Goal: Task Accomplishment & Management: Manage account settings

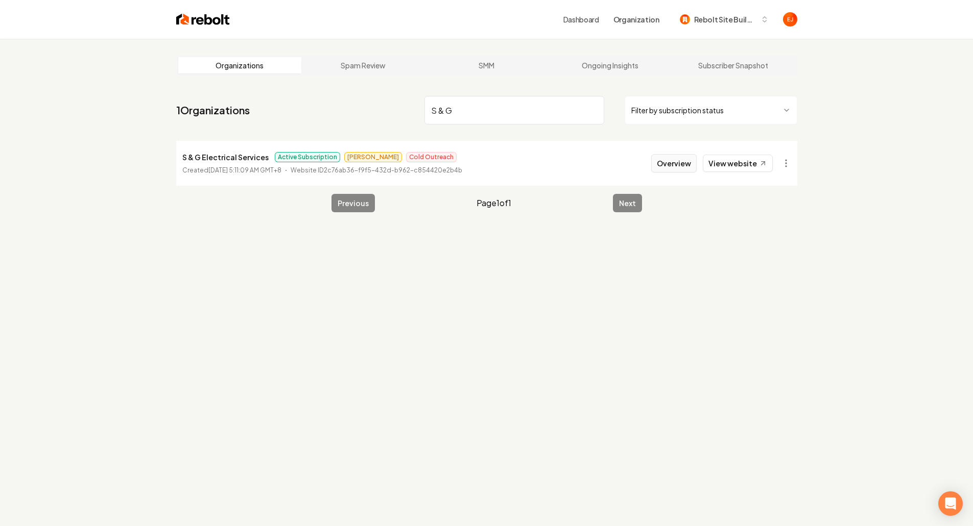
type input "S & G"
click at [676, 160] on button "Overview" at bounding box center [673, 163] width 45 height 18
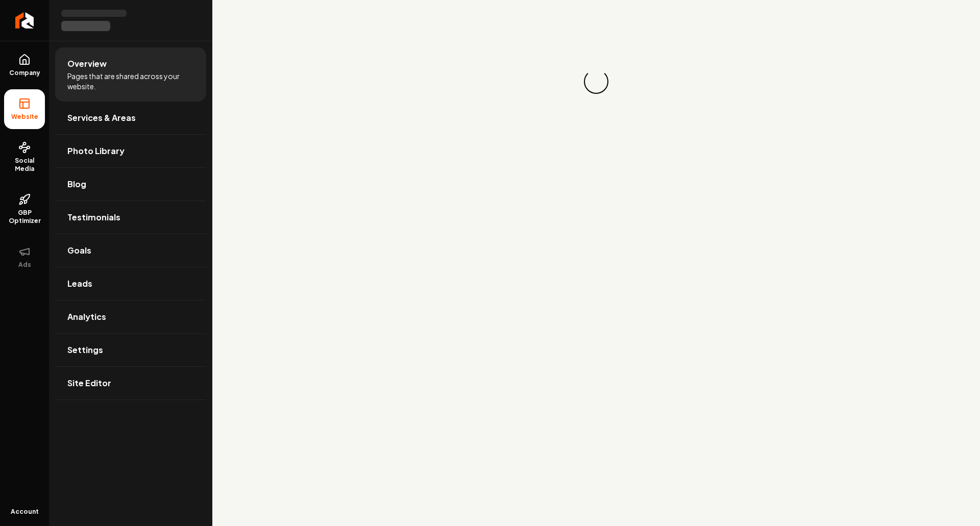
click at [15, 165] on span "Social Media" at bounding box center [24, 165] width 41 height 16
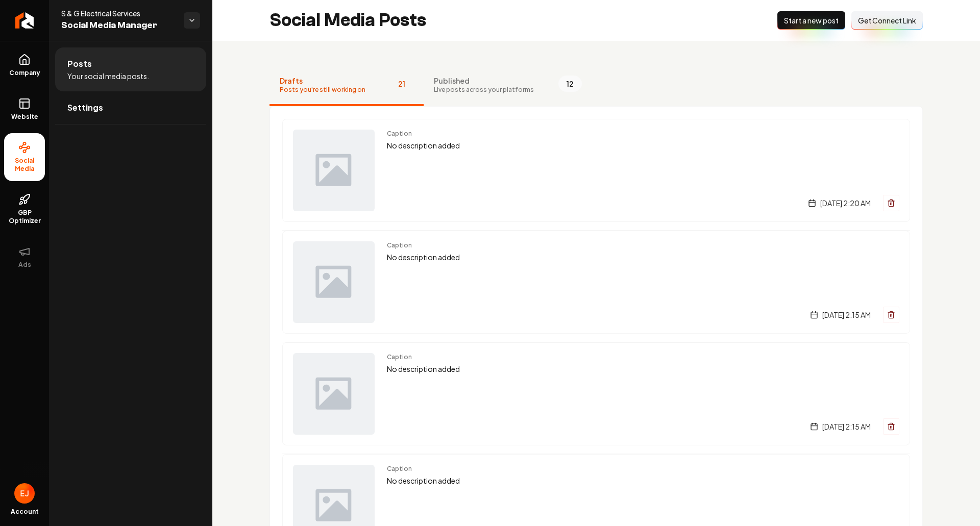
click at [892, 23] on span "Get Connect Link" at bounding box center [887, 20] width 58 height 10
click at [873, 18] on span "Get Connect Link" at bounding box center [887, 20] width 58 height 10
click at [16, 64] on link "Company" at bounding box center [24, 65] width 41 height 40
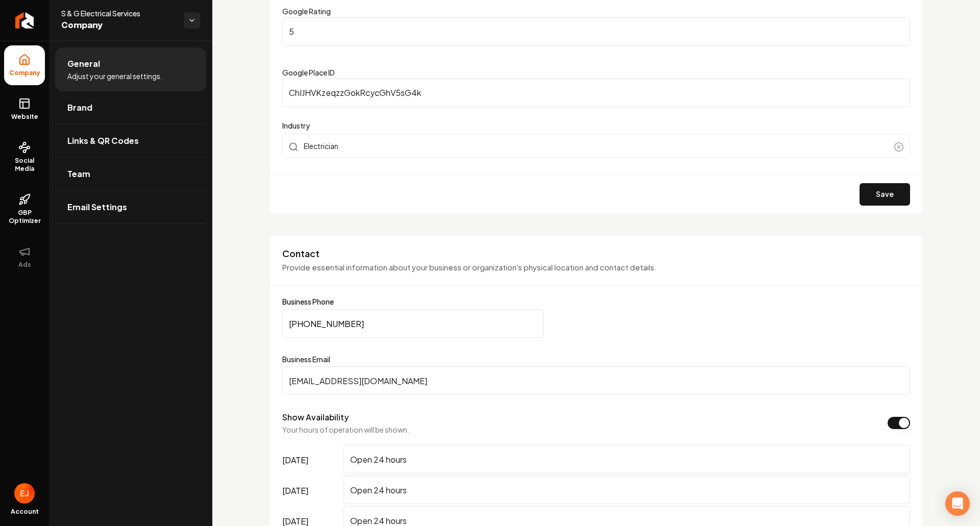
scroll to position [283, 0]
